Goal: Communication & Community: Answer question/provide support

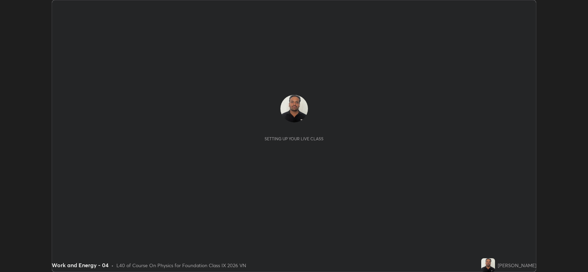
scroll to position [272, 587]
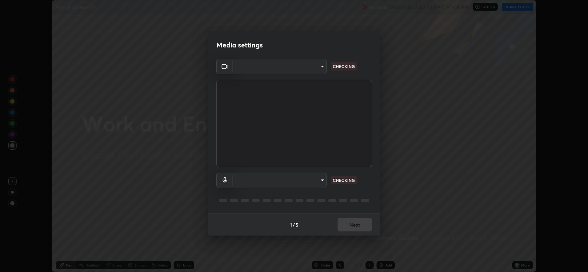
type input "3d3669ab98eb08dfec08fe7205f437c6ca727dbe0dc577df6724b55777633645"
type input "d9901a6431a2261644e2176a95a173659b494592f8df8e4044632e2b5b208f11"
click at [348, 220] on div "1 / 5 Next" at bounding box center [294, 225] width 172 height 22
click at [357, 223] on div "1 / 5 Next" at bounding box center [294, 225] width 172 height 22
click at [346, 220] on div "1 / 5 Next" at bounding box center [294, 225] width 172 height 22
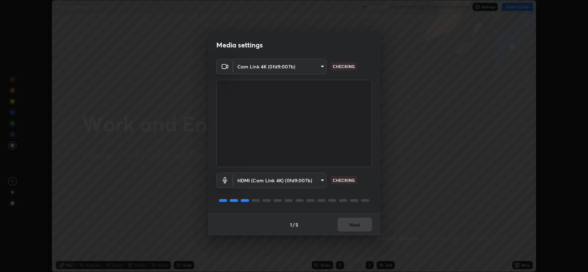
click at [357, 225] on div "1 / 5 Next" at bounding box center [294, 225] width 172 height 22
click at [347, 219] on div "1 / 5 Next" at bounding box center [294, 225] width 172 height 22
click at [357, 225] on div "1 / 5 Next" at bounding box center [294, 225] width 172 height 22
click at [347, 220] on div "1 / 5 Next" at bounding box center [294, 225] width 172 height 22
click at [358, 226] on div "1 / 5 Next" at bounding box center [294, 225] width 172 height 22
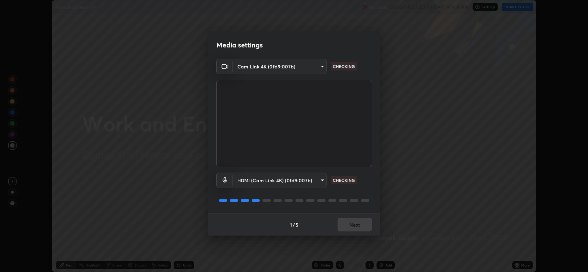
click at [348, 221] on div "1 / 5 Next" at bounding box center [294, 225] width 172 height 22
click at [359, 225] on div "1 / 5 Next" at bounding box center [294, 225] width 172 height 22
click at [349, 222] on div "1 / 5 Next" at bounding box center [294, 225] width 172 height 22
click at [359, 226] on div "1 / 5 Next" at bounding box center [294, 225] width 172 height 22
click at [350, 222] on div "1 / 5 Next" at bounding box center [294, 225] width 172 height 22
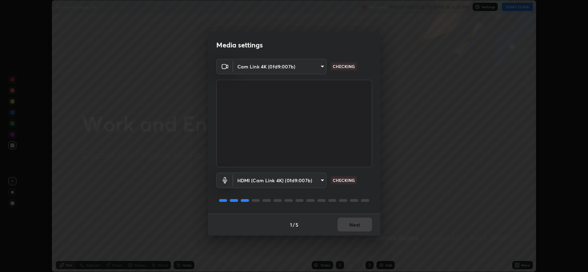
click at [360, 227] on div "1 / 5 Next" at bounding box center [294, 225] width 172 height 22
click at [351, 223] on div "1 / 5 Next" at bounding box center [294, 225] width 172 height 22
click at [359, 227] on div "1 / 5 Next" at bounding box center [294, 225] width 172 height 22
click at [351, 222] on div "1 / 5 Next" at bounding box center [294, 225] width 172 height 22
click at [359, 228] on button "Next" at bounding box center [354, 225] width 34 height 14
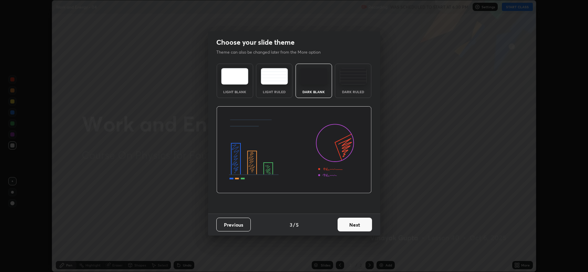
click at [361, 226] on button "Next" at bounding box center [354, 225] width 34 height 14
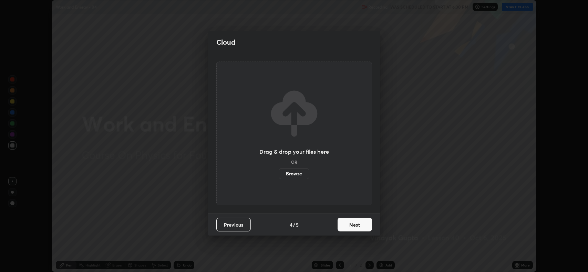
click at [353, 223] on button "Next" at bounding box center [354, 225] width 34 height 14
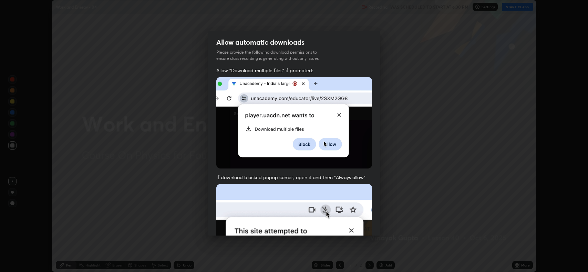
click at [361, 225] on img at bounding box center [294, 259] width 156 height 150
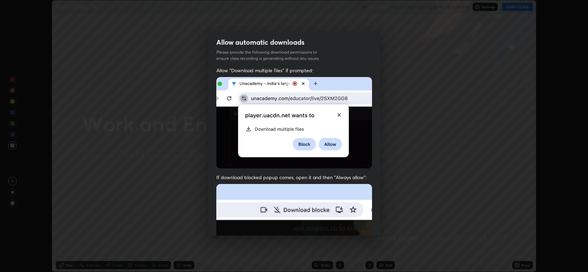
click at [352, 223] on img at bounding box center [294, 259] width 156 height 150
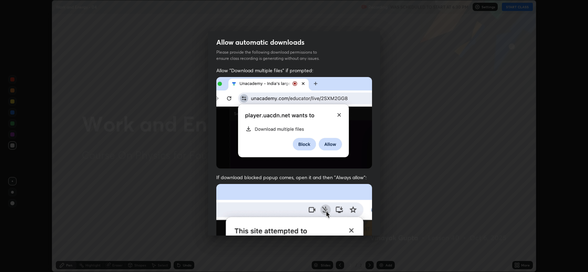
click at [361, 225] on img at bounding box center [294, 259] width 156 height 150
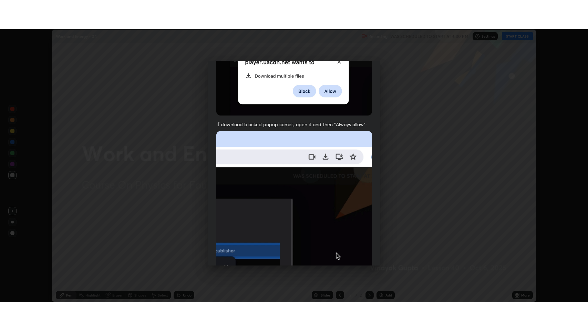
scroll to position [140, 0]
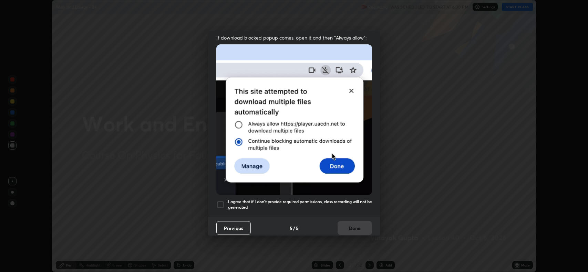
click at [261, 199] on h5 "I agree that if I don't provide required permissions, class recording will not …" at bounding box center [300, 204] width 144 height 11
click at [349, 224] on button "Done" at bounding box center [354, 228] width 34 height 14
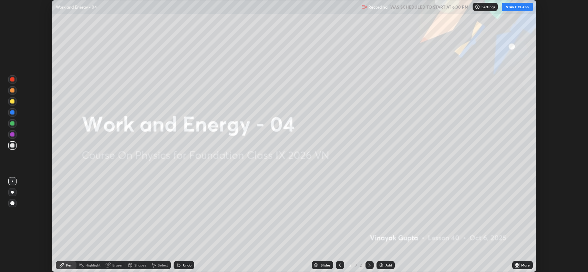
click at [518, 264] on icon at bounding box center [518, 264] width 2 height 2
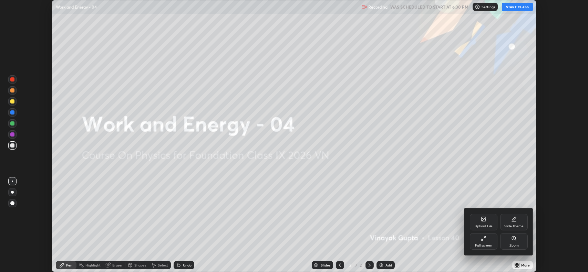
click at [483, 246] on div "Full screen" at bounding box center [483, 245] width 17 height 3
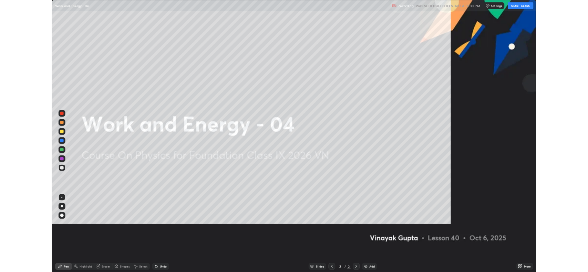
scroll to position [331, 588]
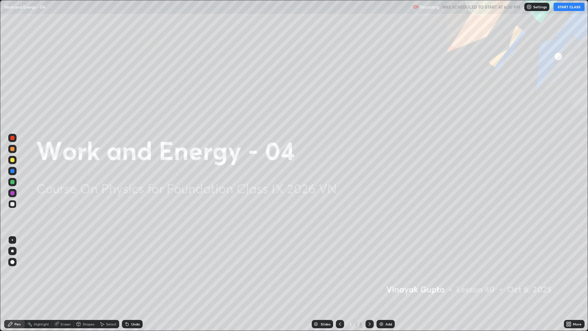
click at [570, 7] on button "START CLASS" at bounding box center [568, 7] width 31 height 8
click at [571, 272] on div "More" at bounding box center [574, 323] width 21 height 8
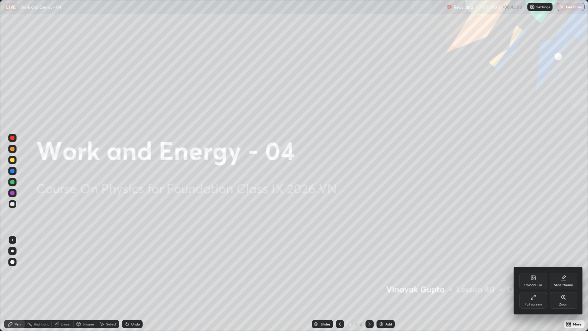
click at [536, 272] on div "Upload File" at bounding box center [533, 280] width 28 height 17
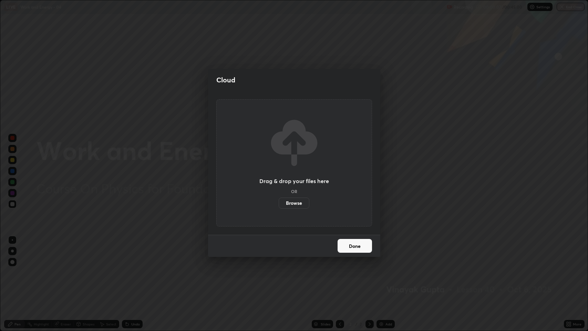
click at [302, 207] on label "Browse" at bounding box center [294, 202] width 31 height 11
click at [279, 207] on input "Browse" at bounding box center [279, 202] width 0 height 11
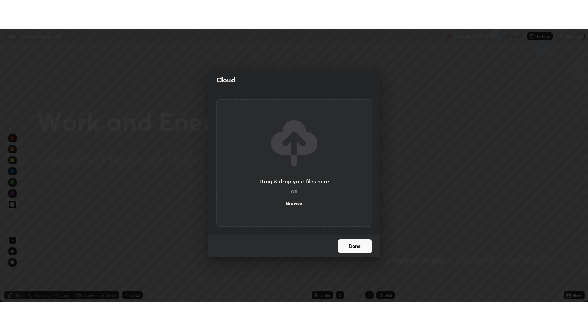
scroll to position [34155, 33839]
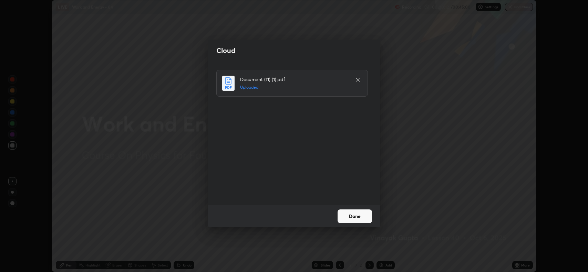
click at [355, 217] on button "Done" at bounding box center [354, 217] width 34 height 14
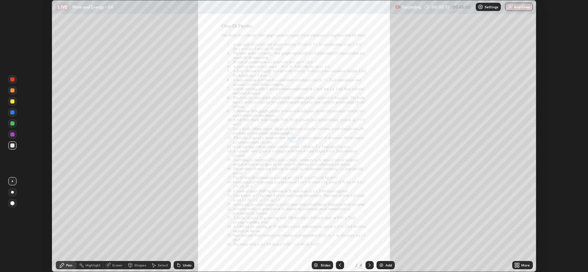
click at [521, 268] on div "More" at bounding box center [522, 265] width 21 height 8
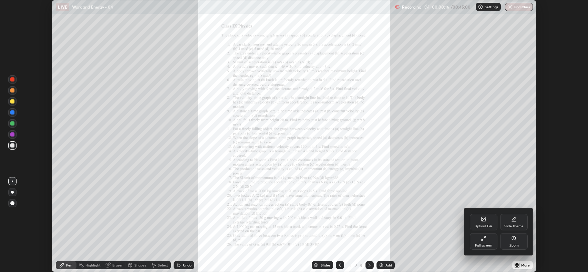
click at [490, 245] on div "Full screen" at bounding box center [483, 245] width 17 height 3
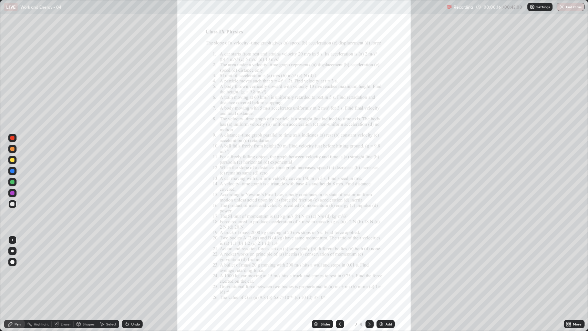
scroll to position [331, 588]
click at [573, 272] on div "More" at bounding box center [577, 323] width 9 height 3
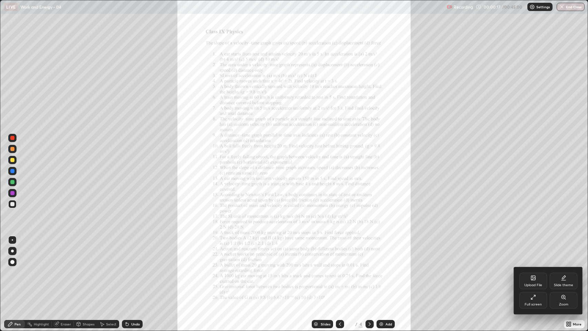
click at [556, 272] on div "Zoom" at bounding box center [563, 300] width 28 height 17
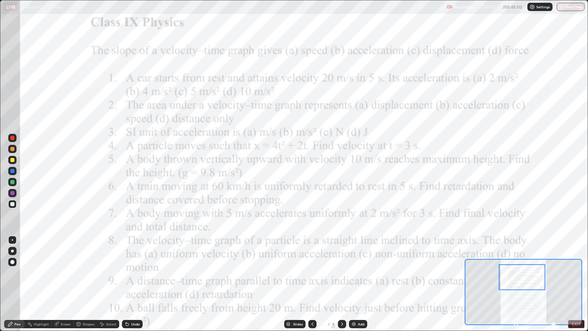
click at [12, 192] on div at bounding box center [12, 193] width 4 height 4
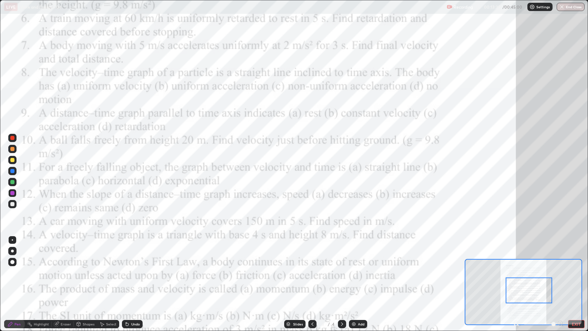
click at [12, 160] on div at bounding box center [12, 160] width 4 height 4
click at [12, 191] on div at bounding box center [12, 193] width 4 height 4
click at [135, 272] on div "Undo" at bounding box center [135, 323] width 9 height 3
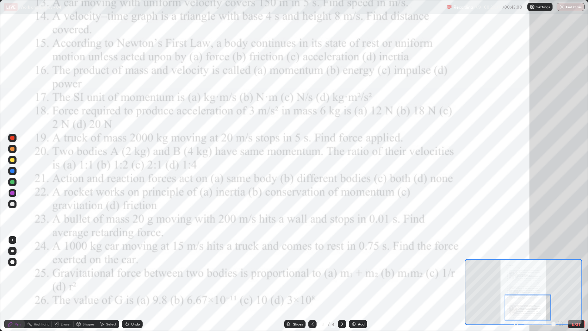
click at [354, 272] on div "Add" at bounding box center [358, 323] width 18 height 8
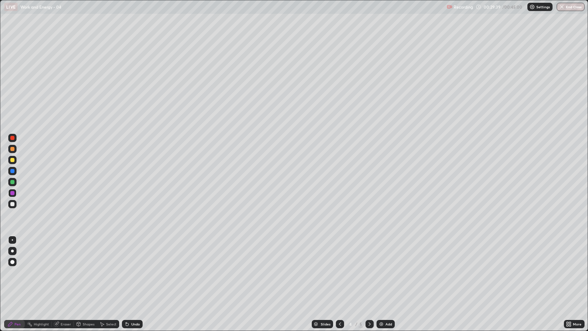
click at [371, 272] on div at bounding box center [369, 324] width 8 height 14
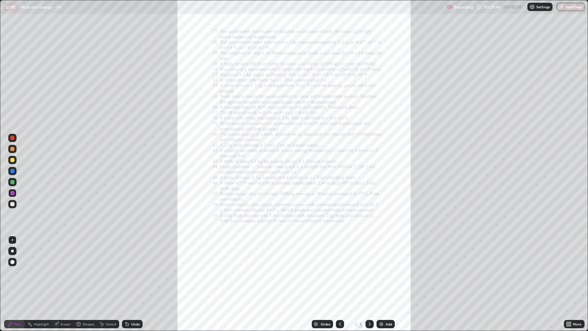
click at [568, 272] on icon at bounding box center [567, 323] width 2 height 2
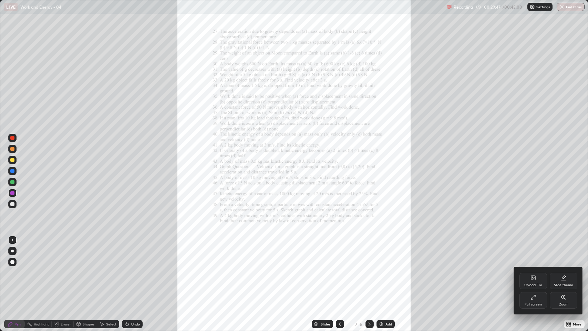
click at [560, 272] on div "Zoom" at bounding box center [563, 303] width 9 height 3
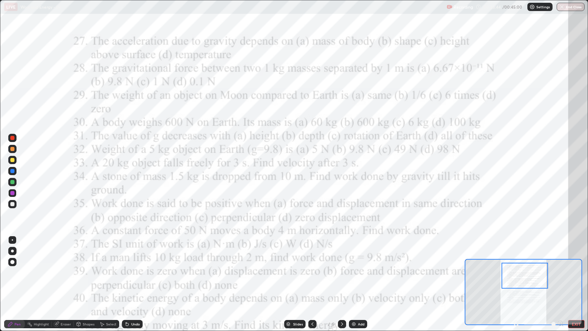
click at [311, 272] on div at bounding box center [312, 323] width 8 height 8
click at [305, 272] on div "Slides" at bounding box center [294, 323] width 21 height 8
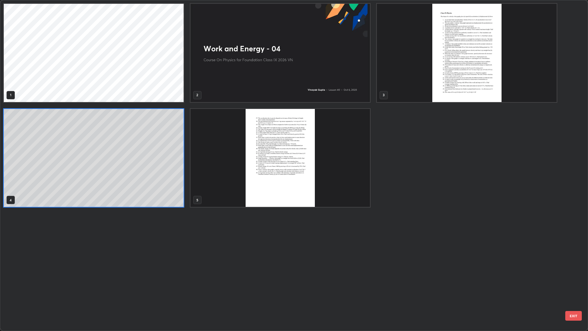
scroll to position [328, 584]
click at [315, 269] on div "1 2 3 4 5" at bounding box center [287, 165] width 575 height 330
click at [448, 75] on img "grid" at bounding box center [467, 53] width 180 height 98
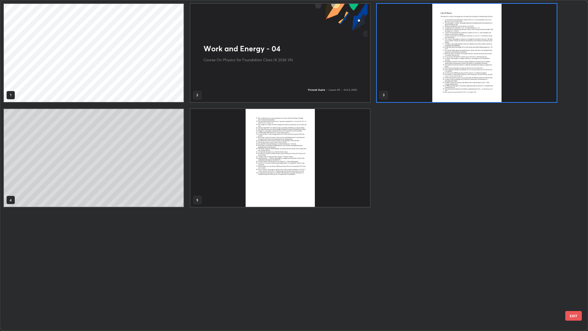
click at [449, 78] on img "grid" at bounding box center [467, 53] width 180 height 98
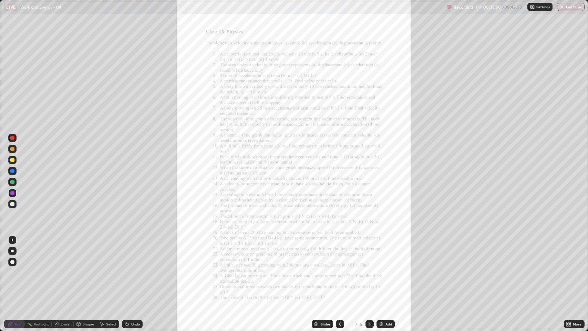
click at [567, 272] on icon at bounding box center [567, 325] width 2 height 2
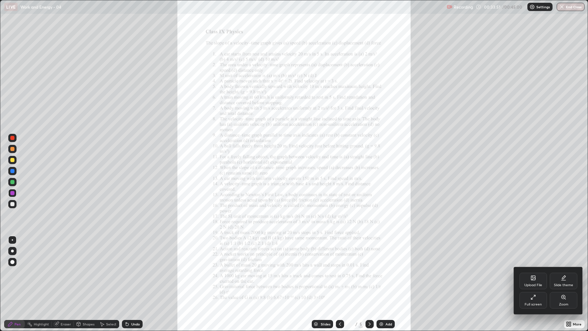
click at [562, 272] on div "Zoom" at bounding box center [563, 303] width 9 height 3
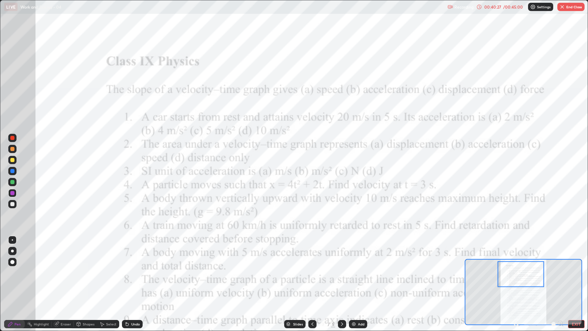
click at [573, 9] on button "End Class" at bounding box center [570, 7] width 27 height 8
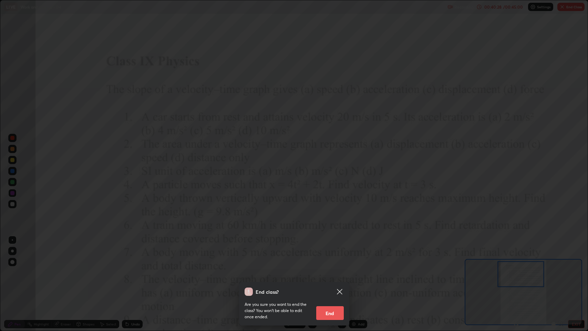
click at [333, 272] on button "End" at bounding box center [330, 313] width 28 height 14
